Goal: Navigation & Orientation: Find specific page/section

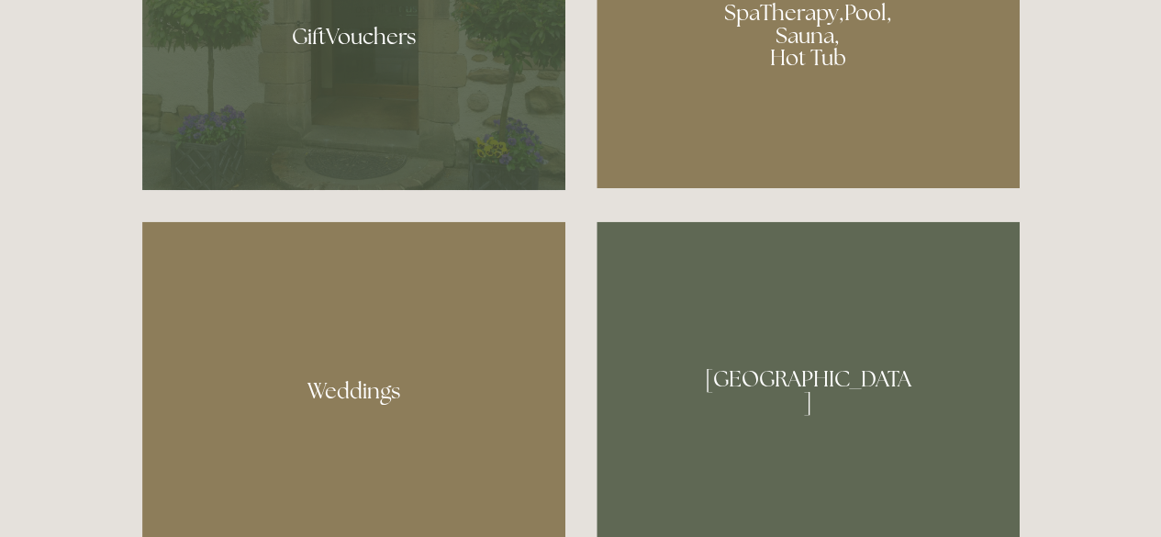
scroll to position [1377, 0]
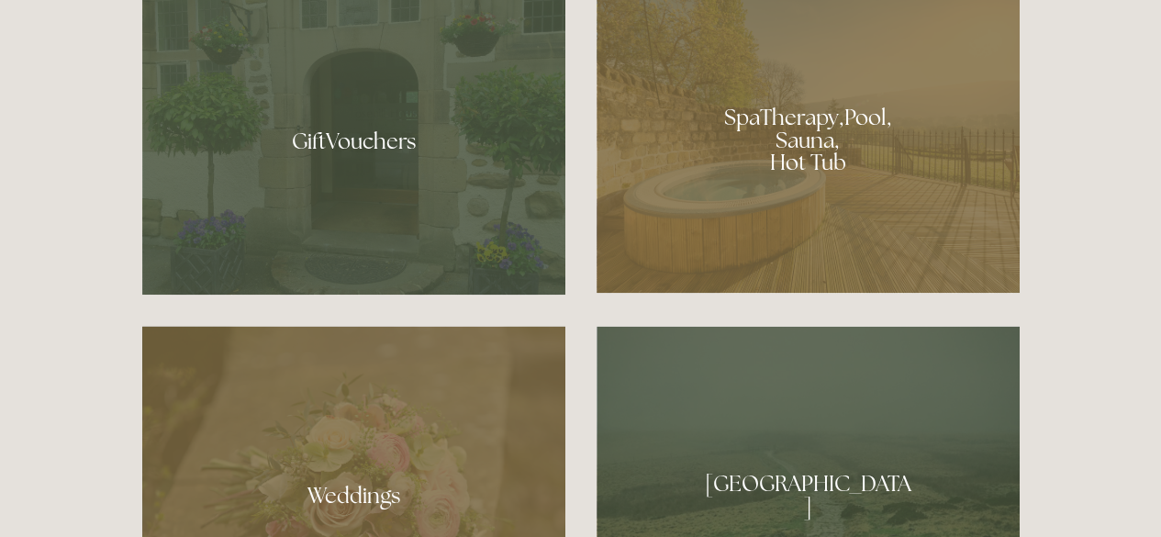
click at [785, 138] on div at bounding box center [807, 133] width 423 height 318
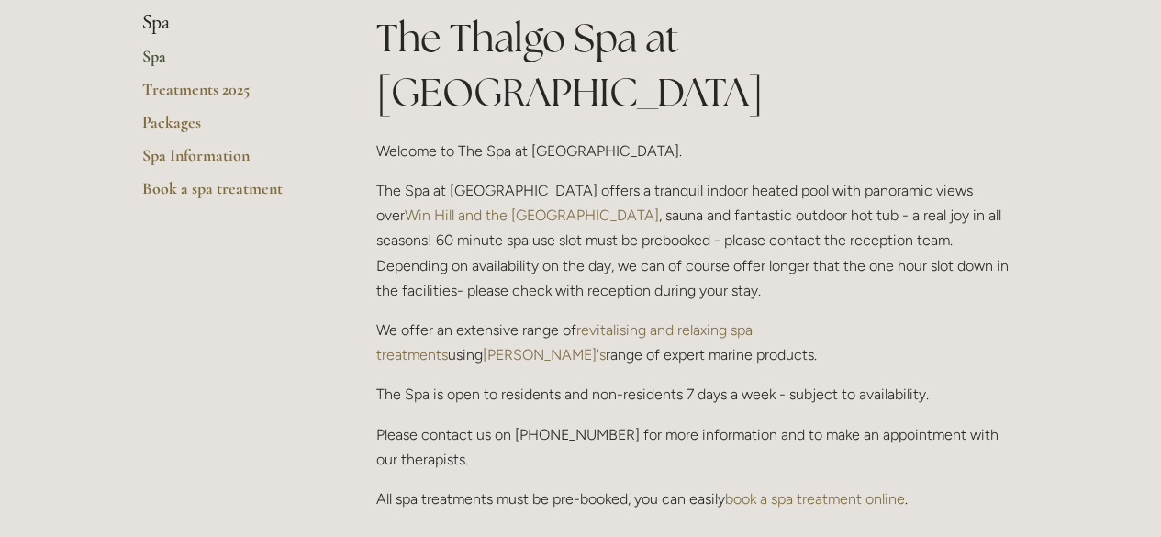
scroll to position [275, 0]
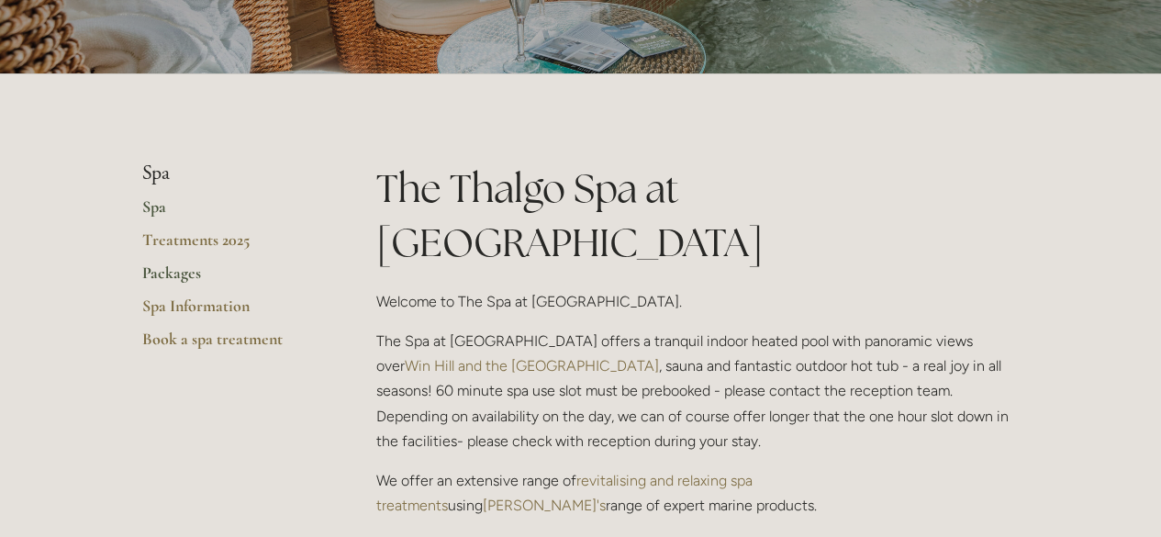
click at [185, 277] on link "Packages" at bounding box center [229, 278] width 175 height 33
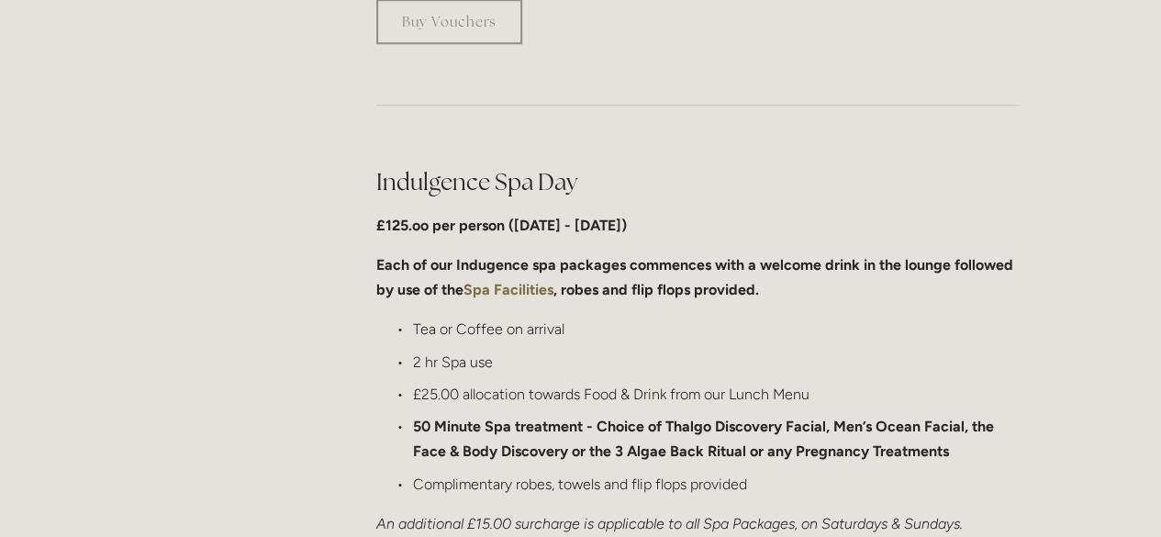
scroll to position [367, 0]
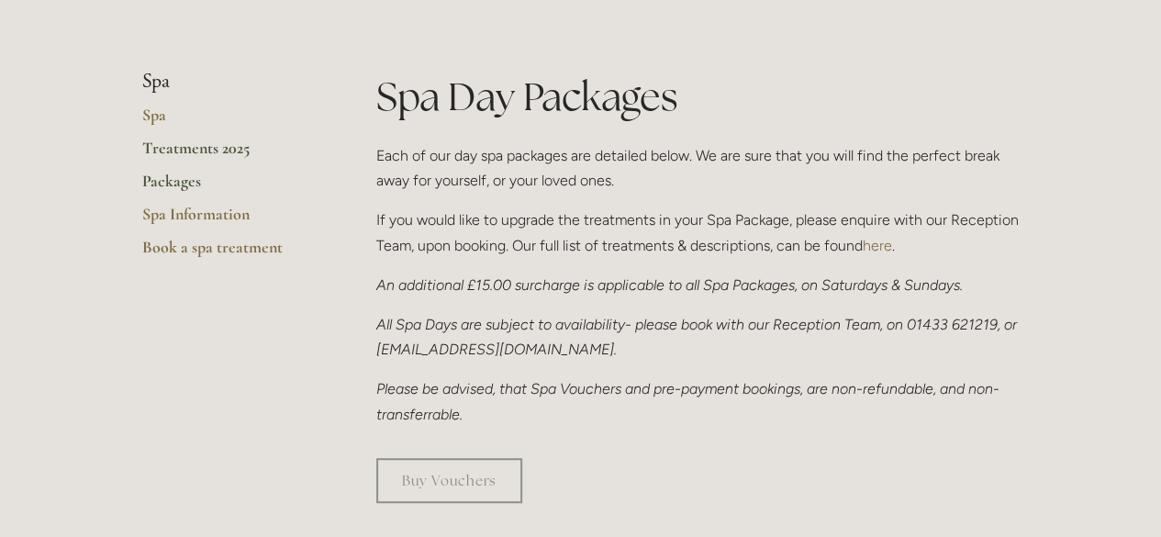
click at [207, 146] on link "Treatments 2025" at bounding box center [229, 154] width 175 height 33
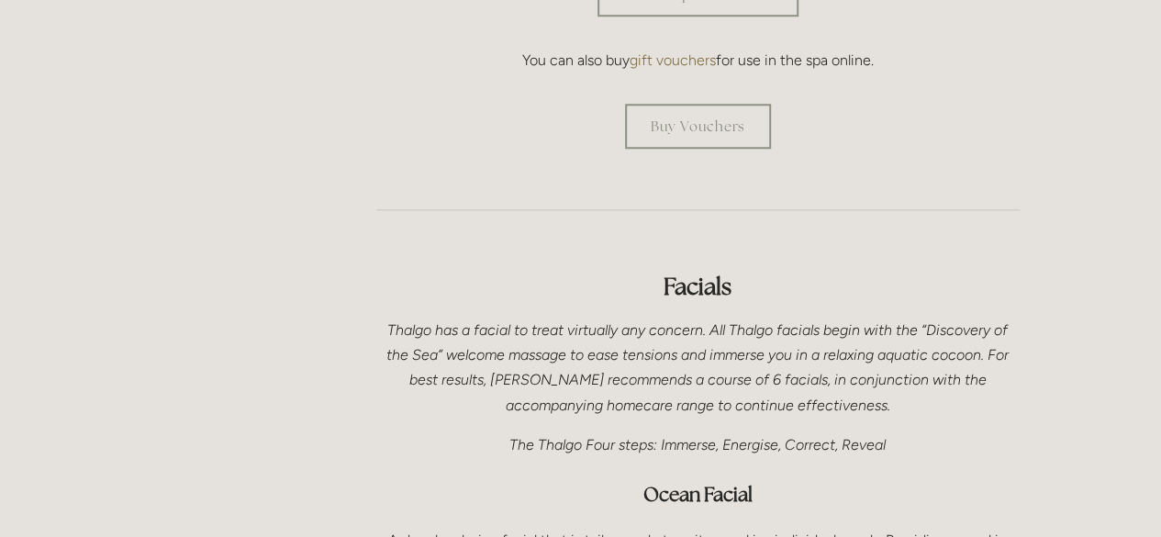
scroll to position [826, 0]
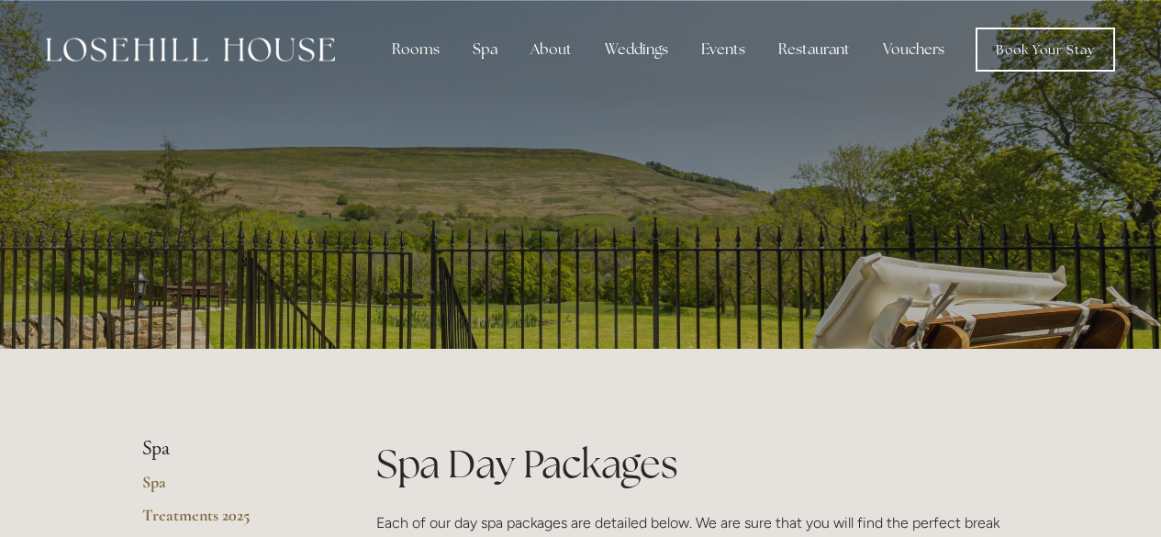
scroll to position [367, 0]
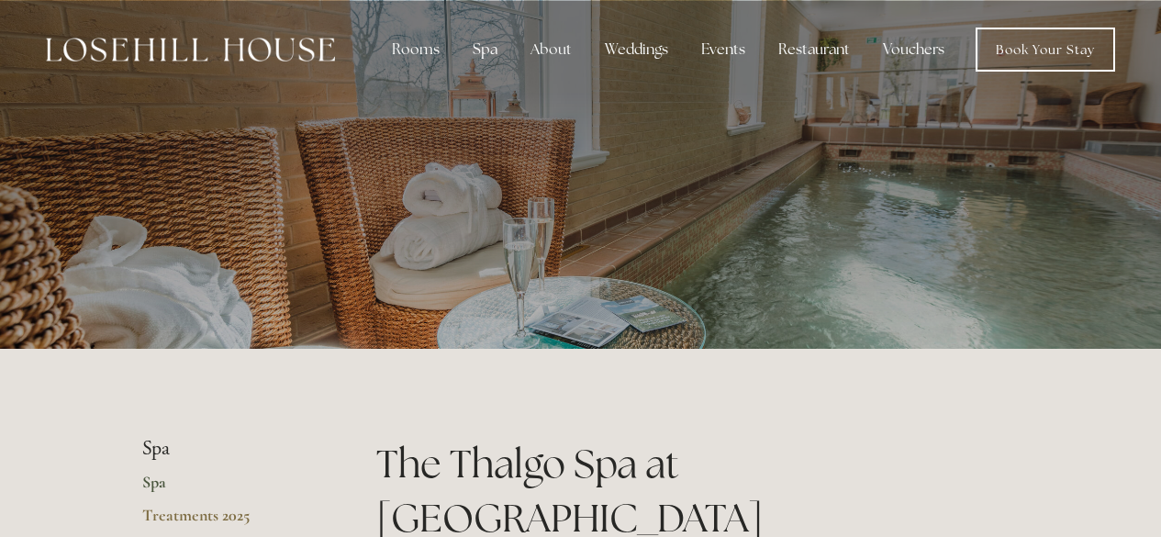
scroll to position [275, 0]
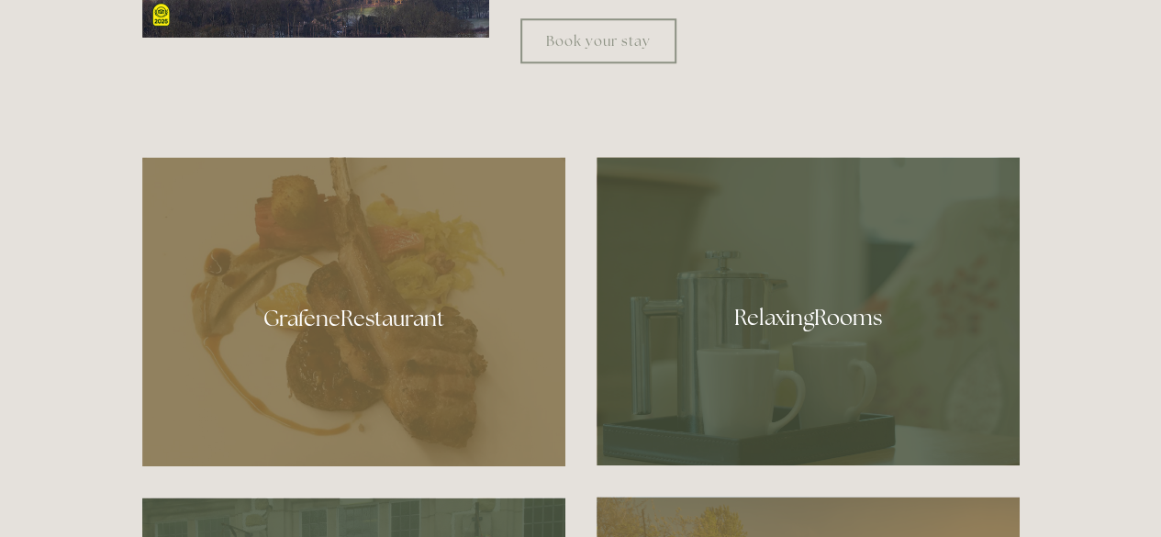
scroll to position [826, 0]
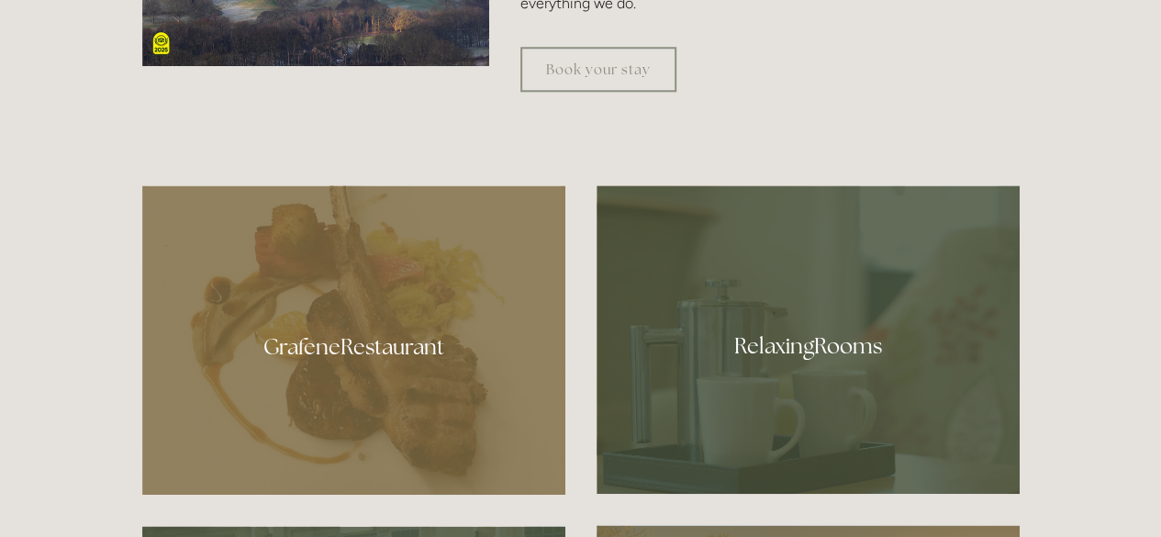
click at [811, 346] on div at bounding box center [807, 339] width 423 height 308
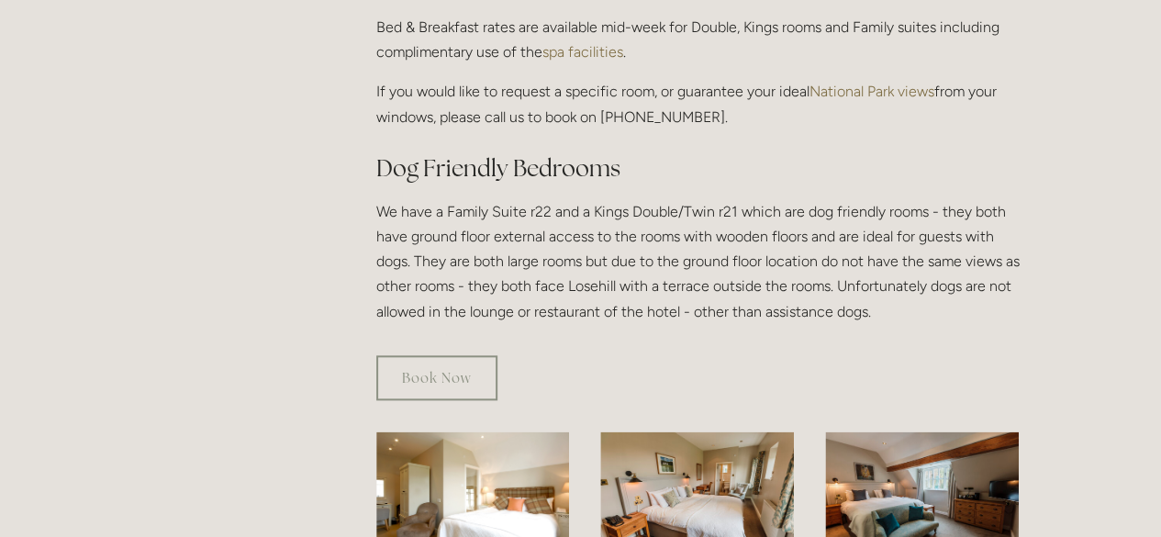
scroll to position [826, 0]
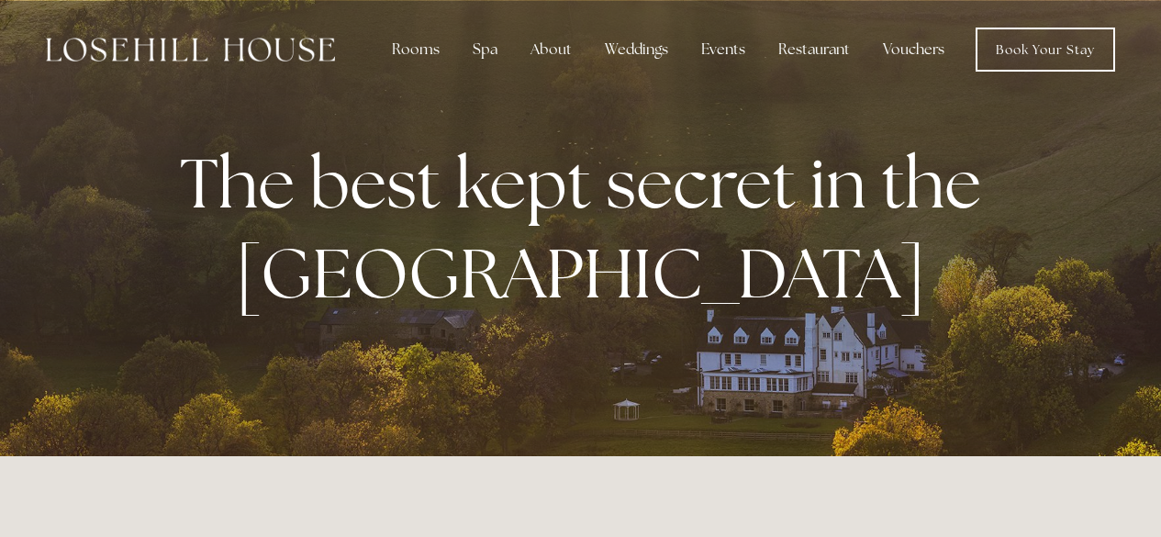
scroll to position [826, 0]
